Goal: Task Accomplishment & Management: Use online tool/utility

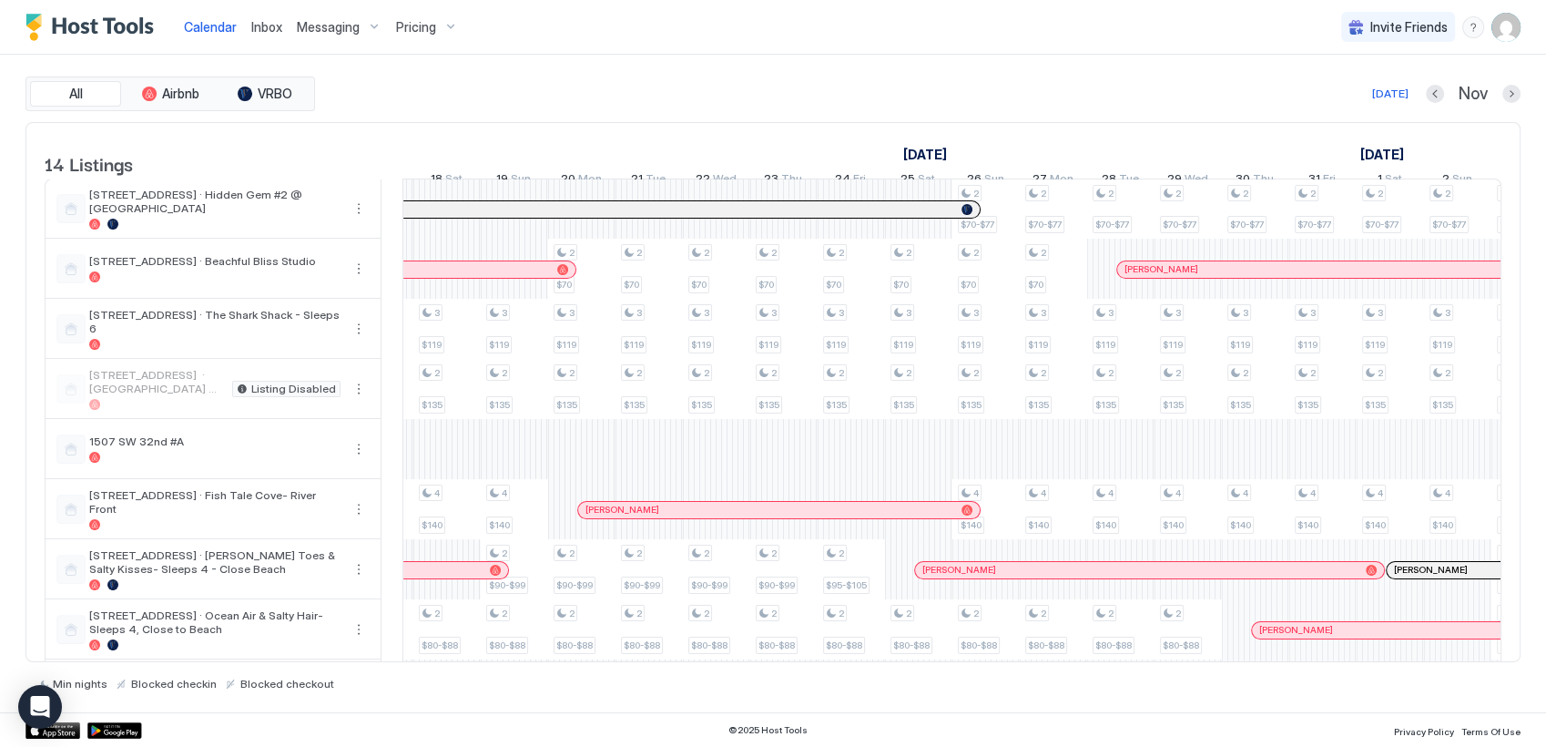
scroll to position [0, 1289]
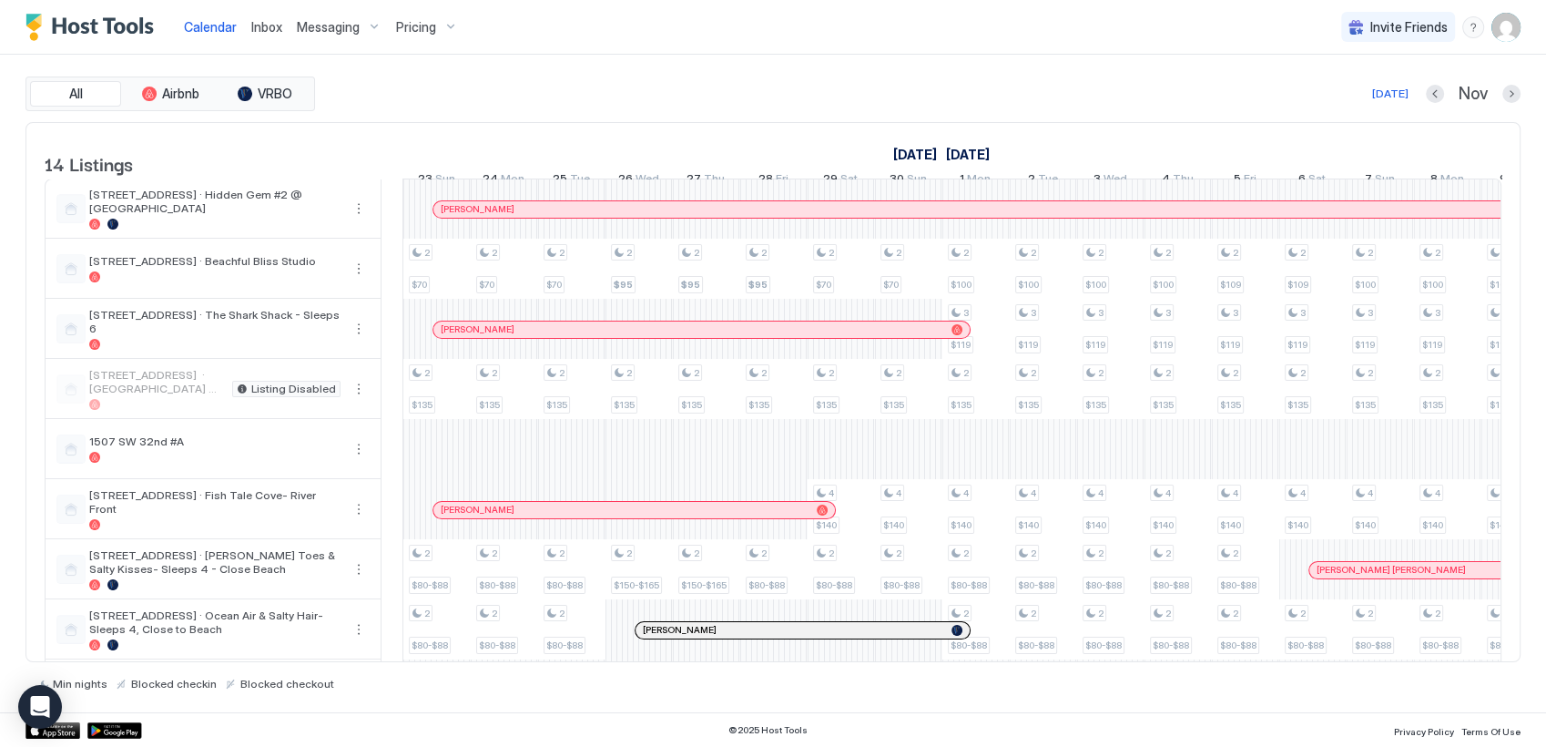
click at [1501, 22] on img "User profile" at bounding box center [1506, 27] width 29 height 29
click at [656, 113] on div at bounding box center [773, 373] width 1546 height 747
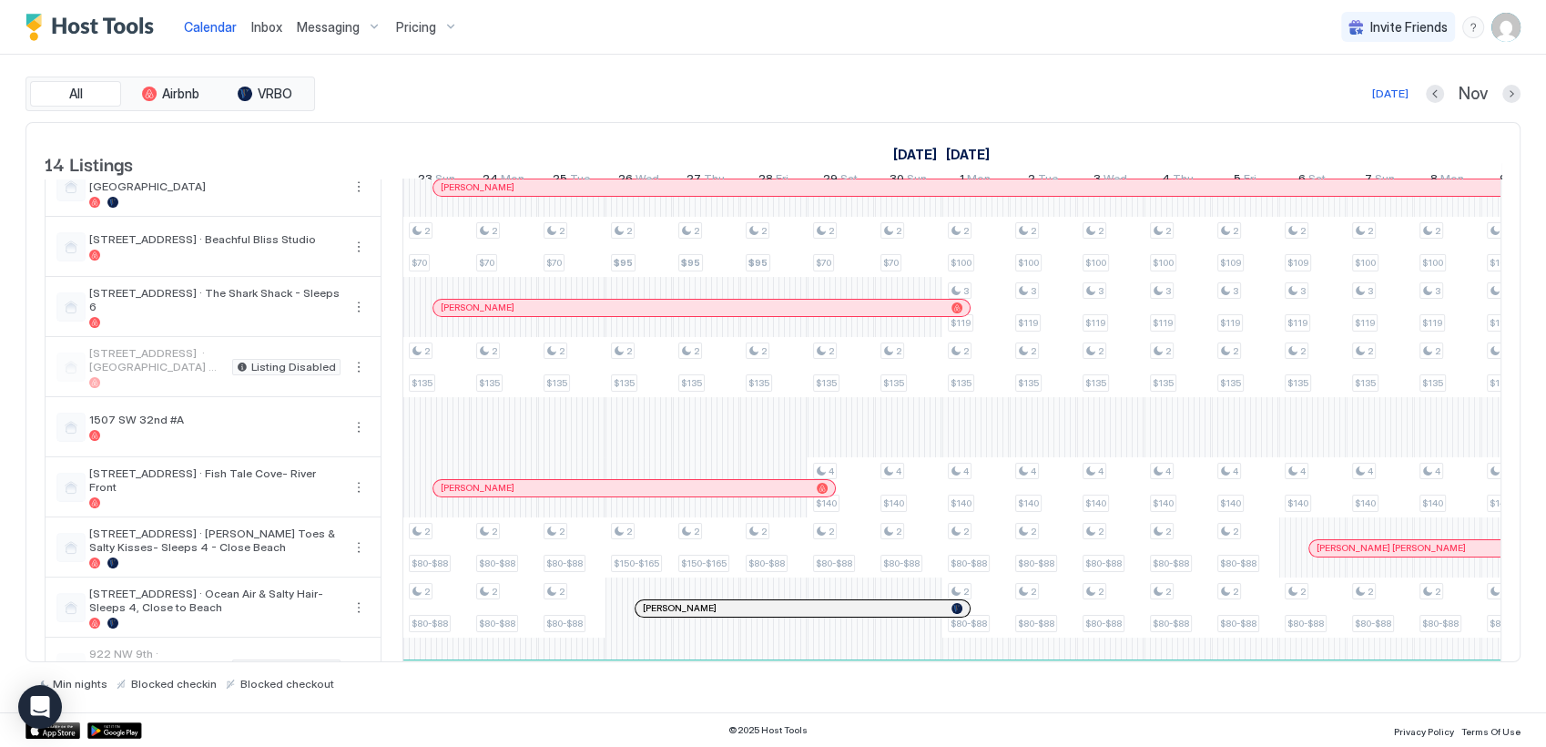
scroll to position [0, 0]
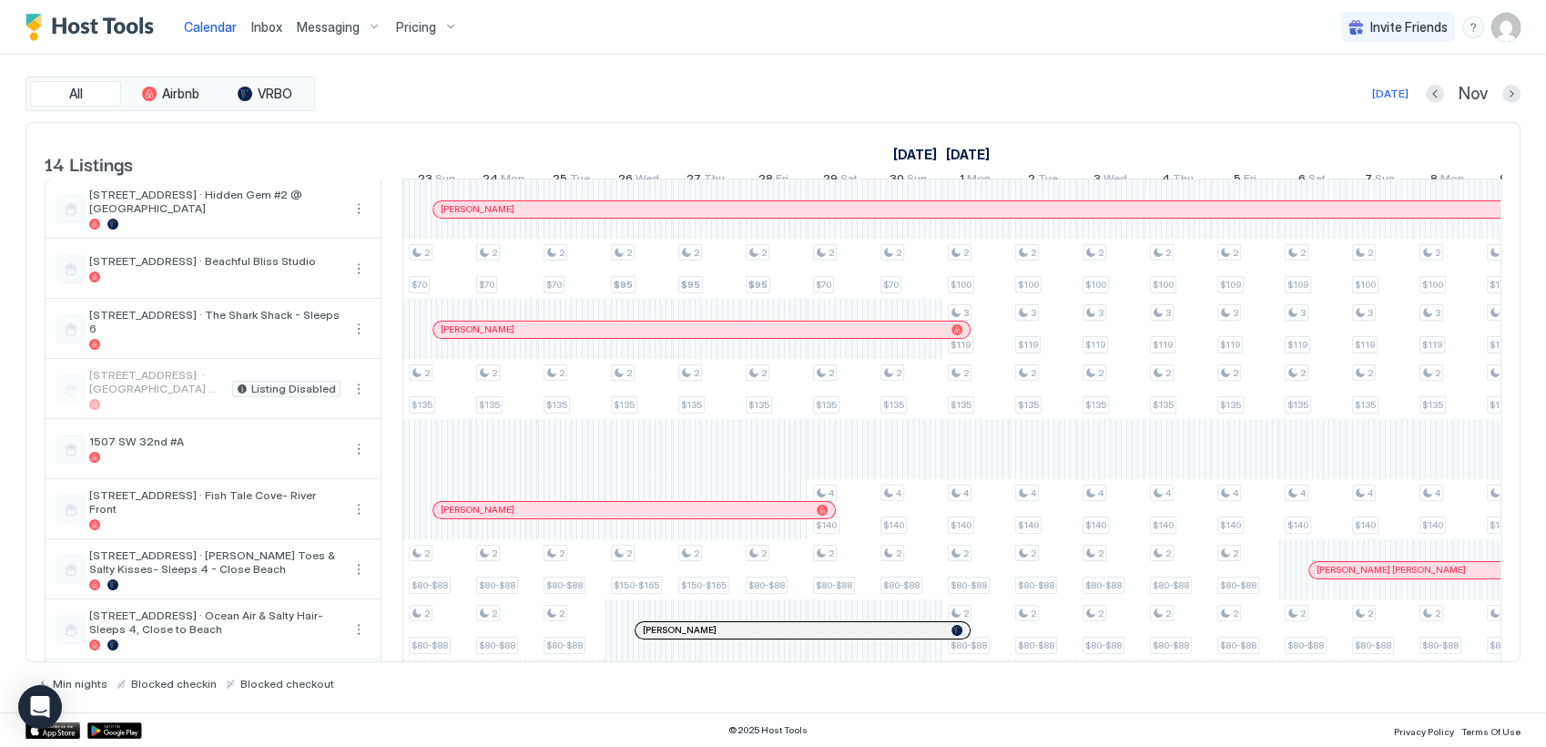
click at [260, 25] on span "Inbox" at bounding box center [266, 26] width 31 height 15
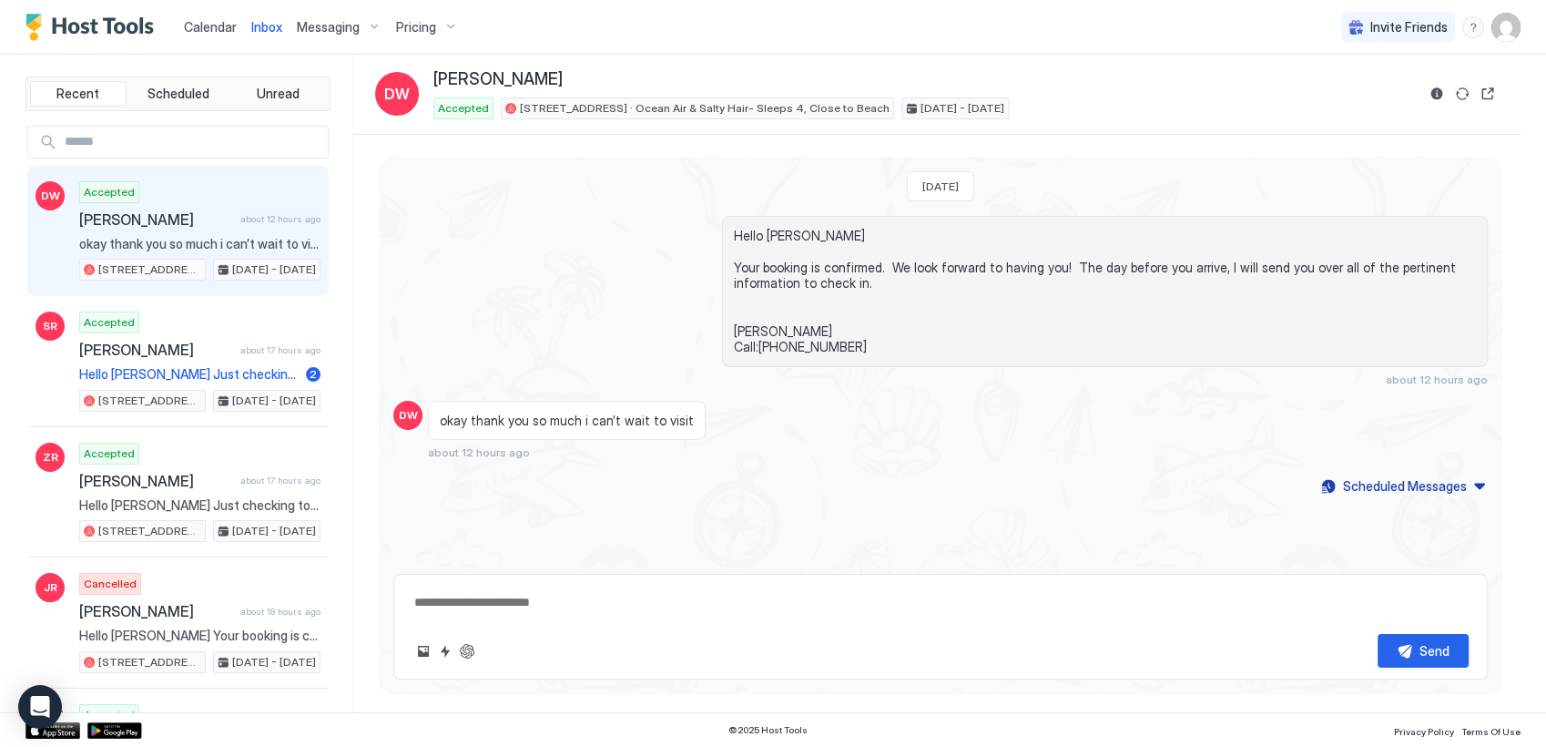
click at [1502, 25] on img "User profile" at bounding box center [1506, 27] width 29 height 29
type textarea "*"
click at [1352, 98] on span "Settings" at bounding box center [1342, 102] width 49 height 16
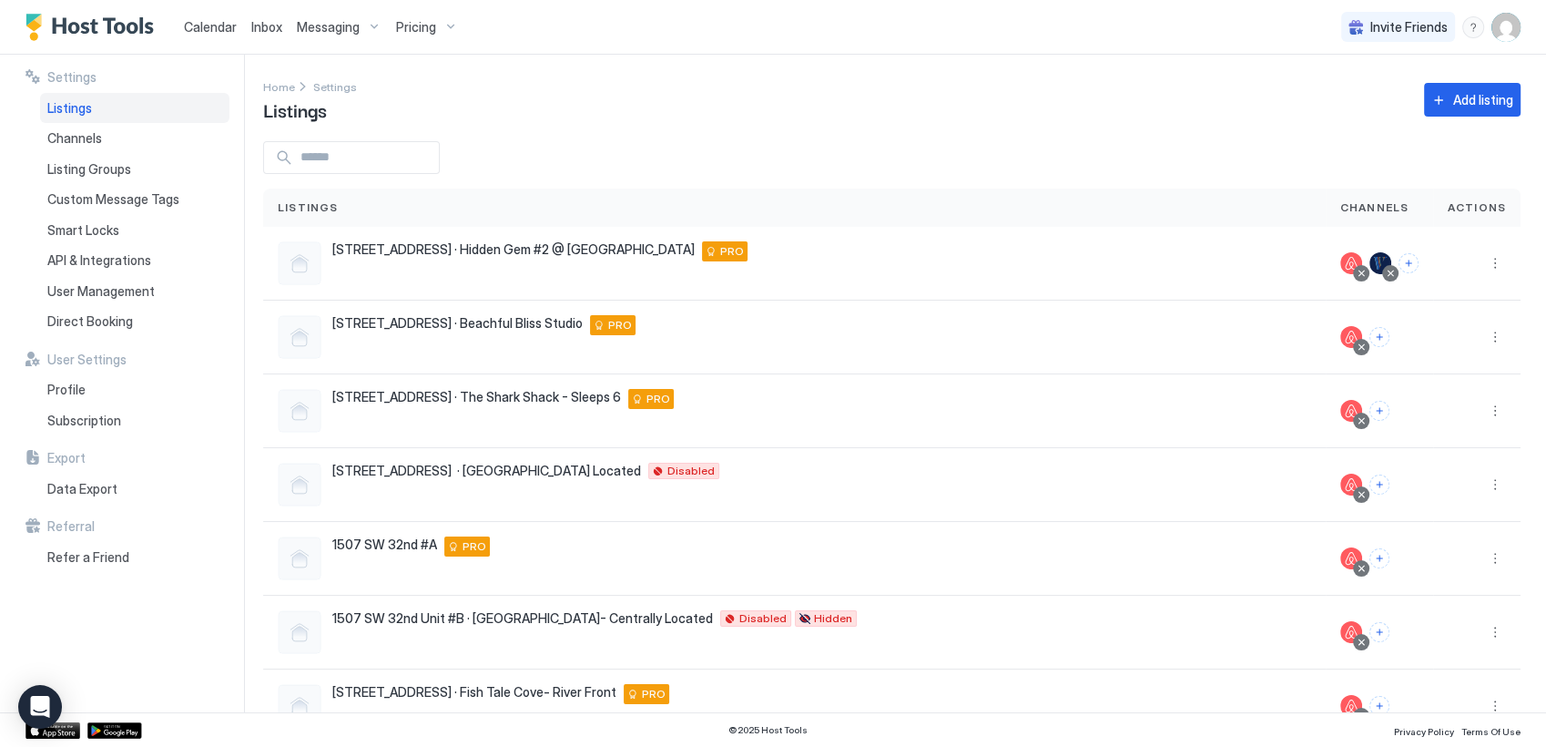
click at [199, 28] on span "Calendar" at bounding box center [210, 26] width 53 height 15
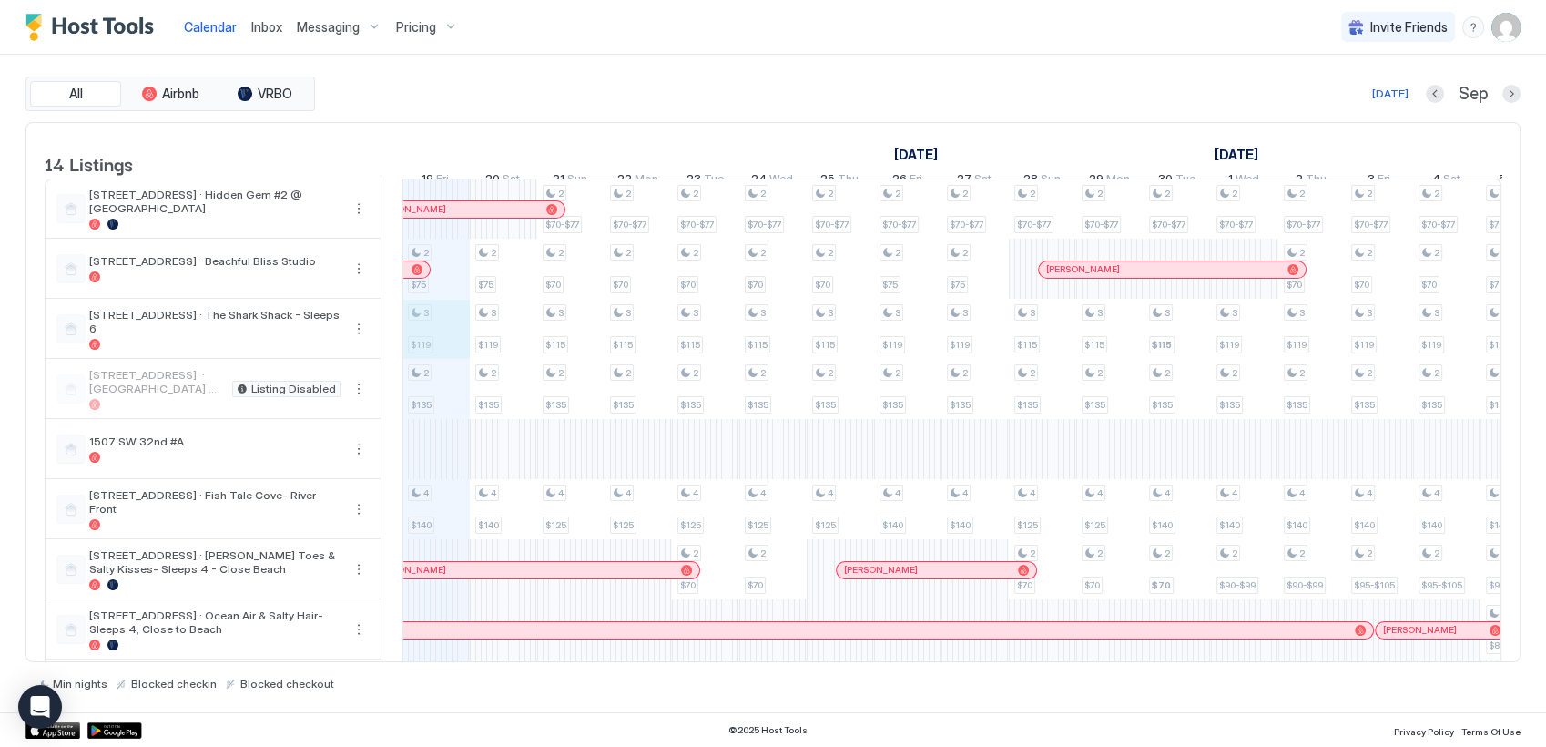
click at [432, 342] on div "2 $75 3 $119 2 $135 4 $140 21 $150 21 $135 3 $115 2 $75 3 $119 2 $135 4 $140 21…" at bounding box center [1279, 599] width 3774 height 841
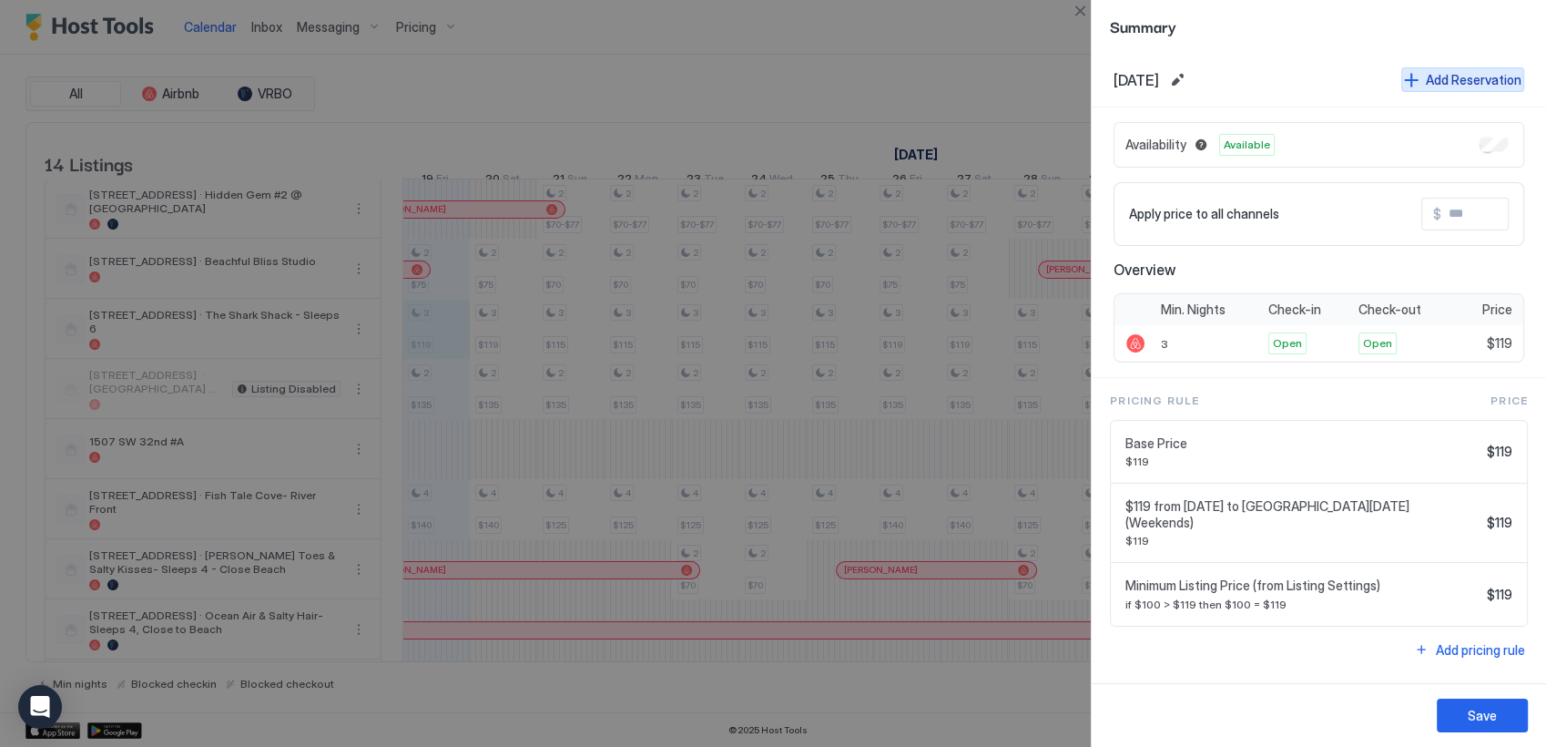
click at [1456, 86] on div "Add Reservation" at bounding box center [1474, 79] width 96 height 19
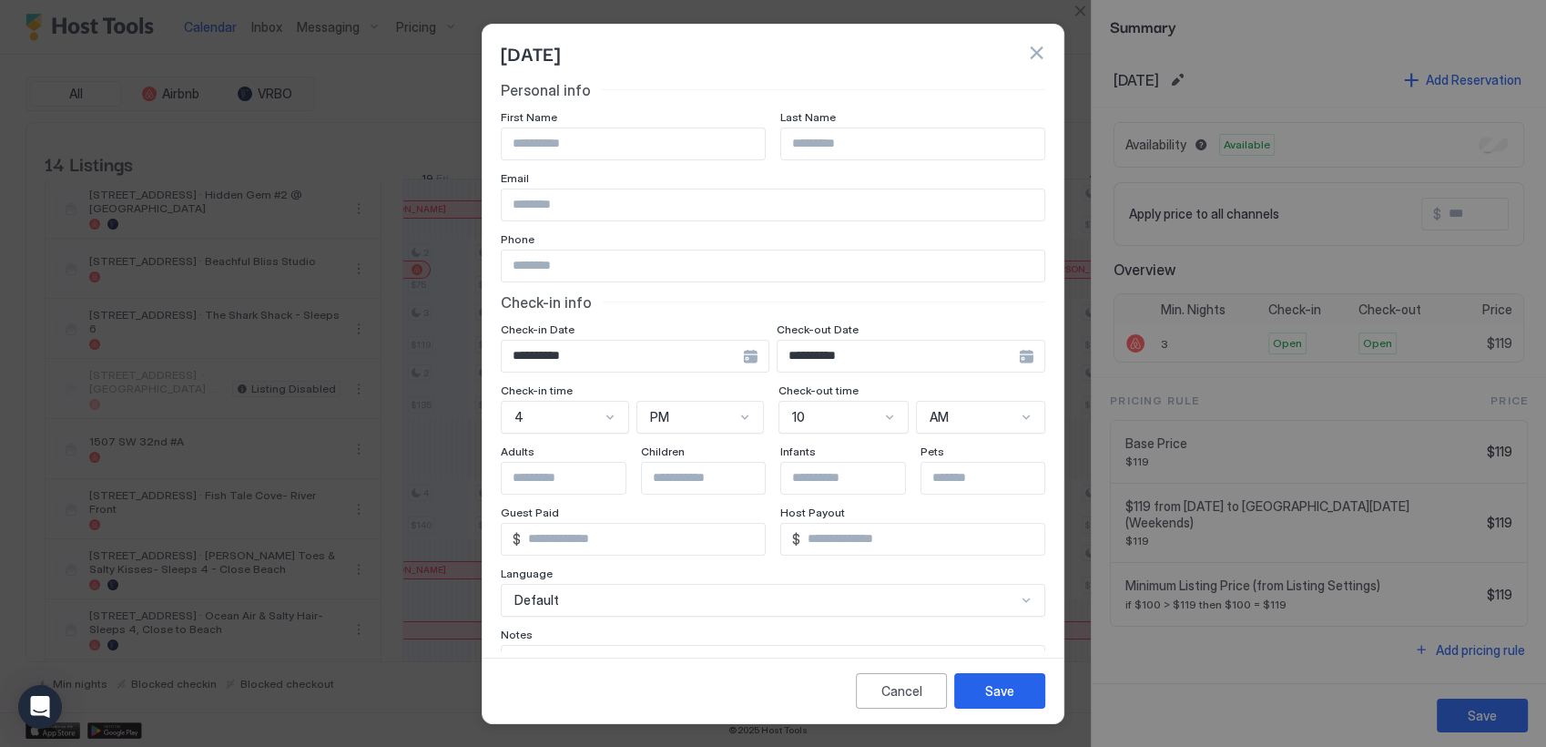
click at [388, 90] on div at bounding box center [773, 373] width 1546 height 747
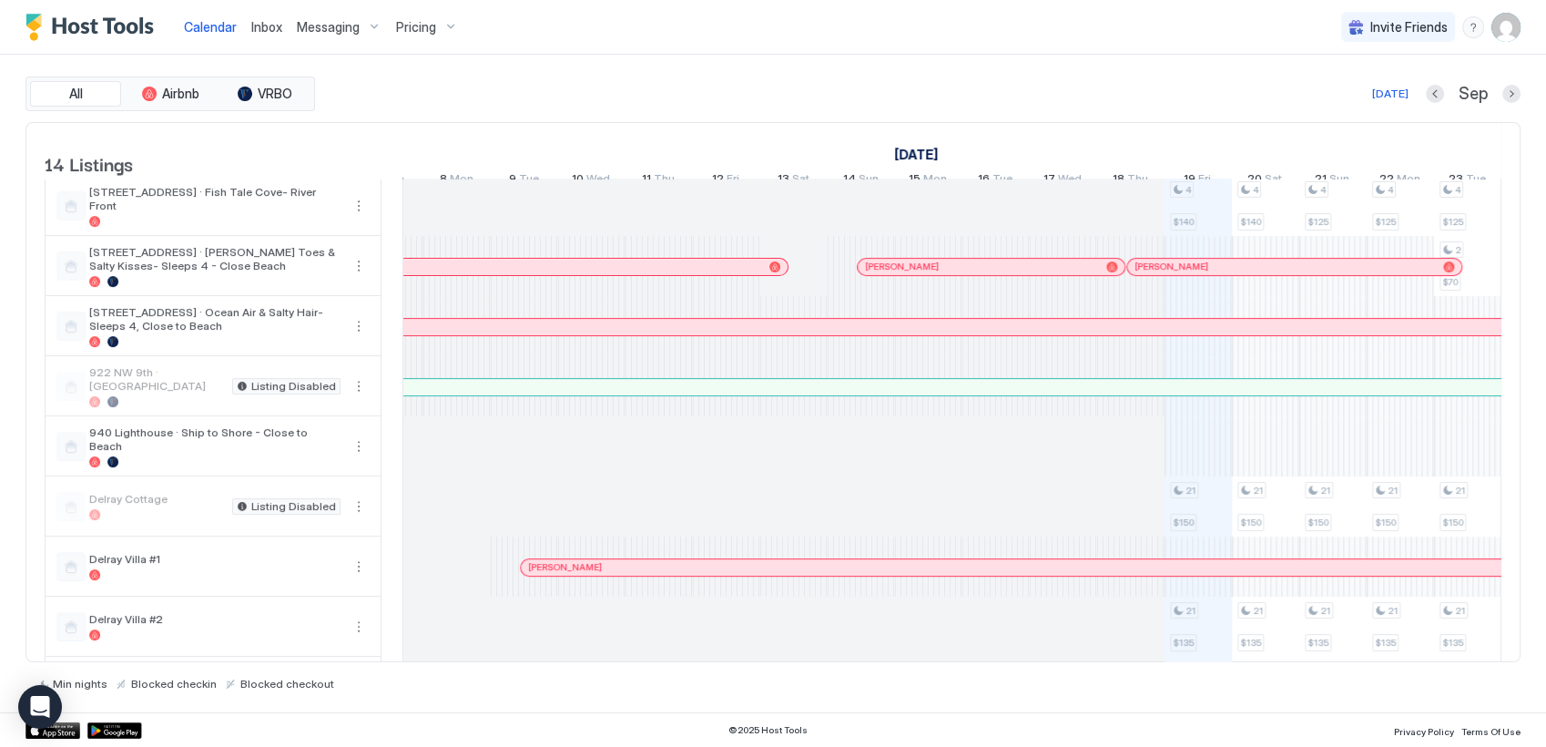
scroll to position [0, 1766]
